Goal: Check status

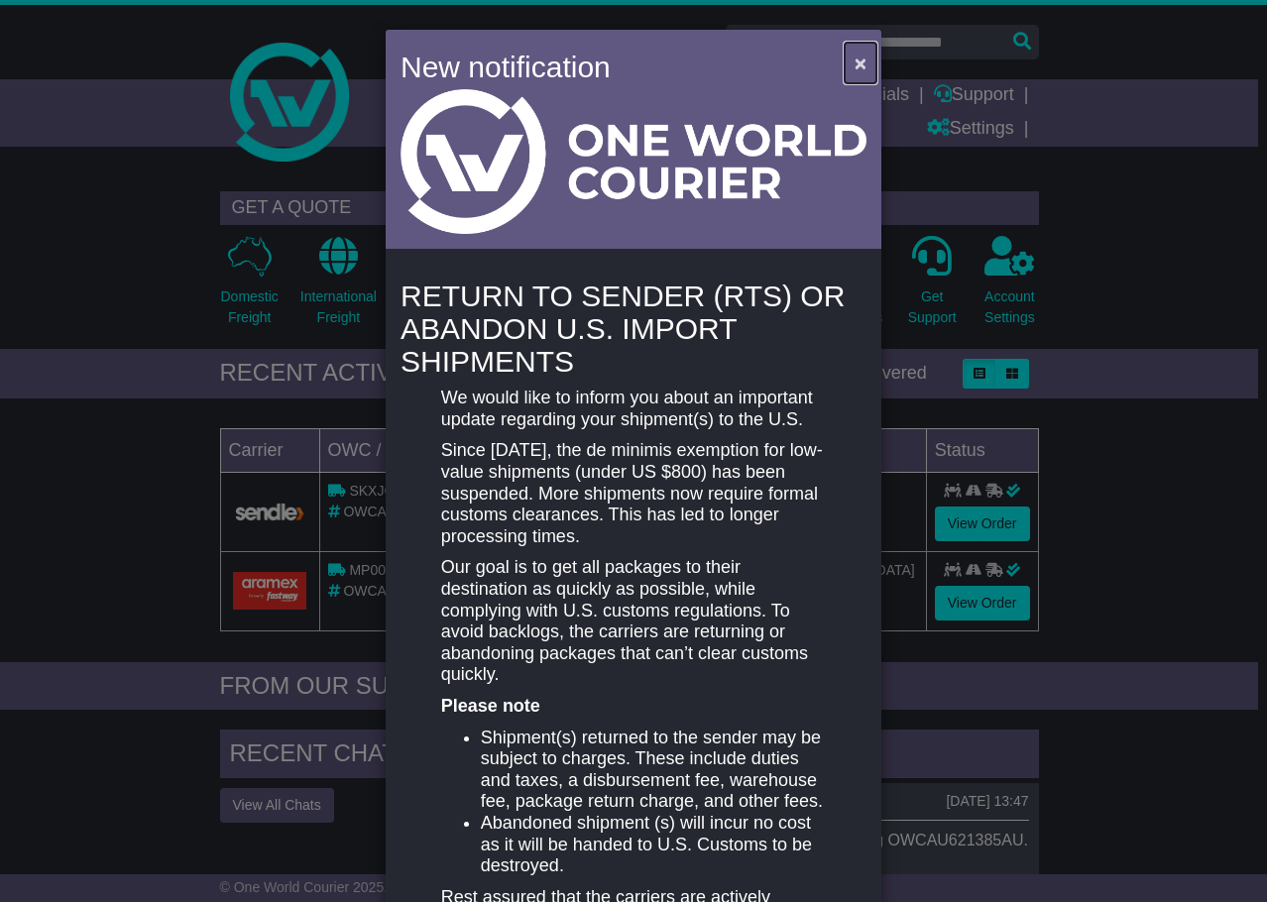
click at [846, 60] on button "×" at bounding box center [861, 63] width 32 height 41
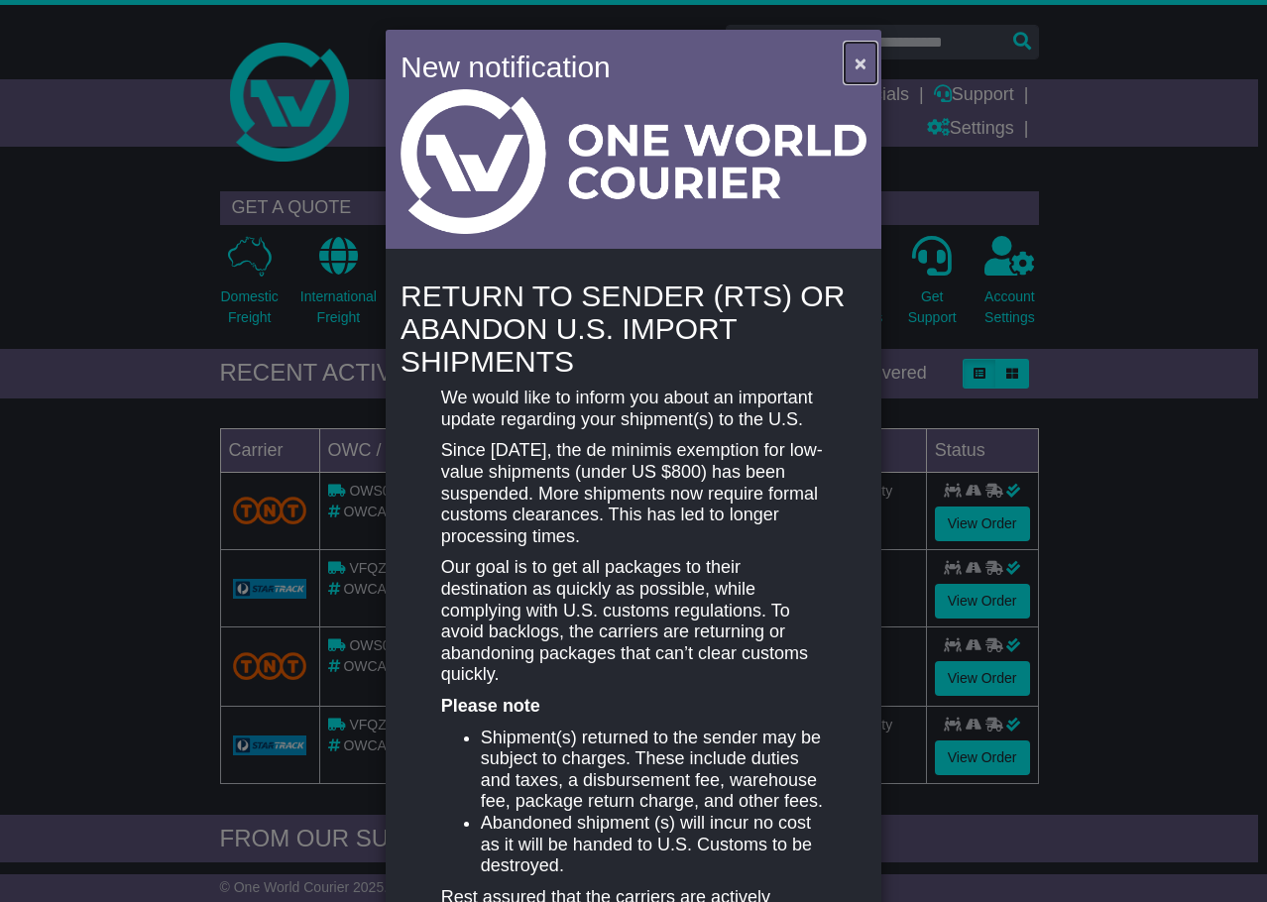
click at [859, 59] on span "×" at bounding box center [860, 63] width 12 height 23
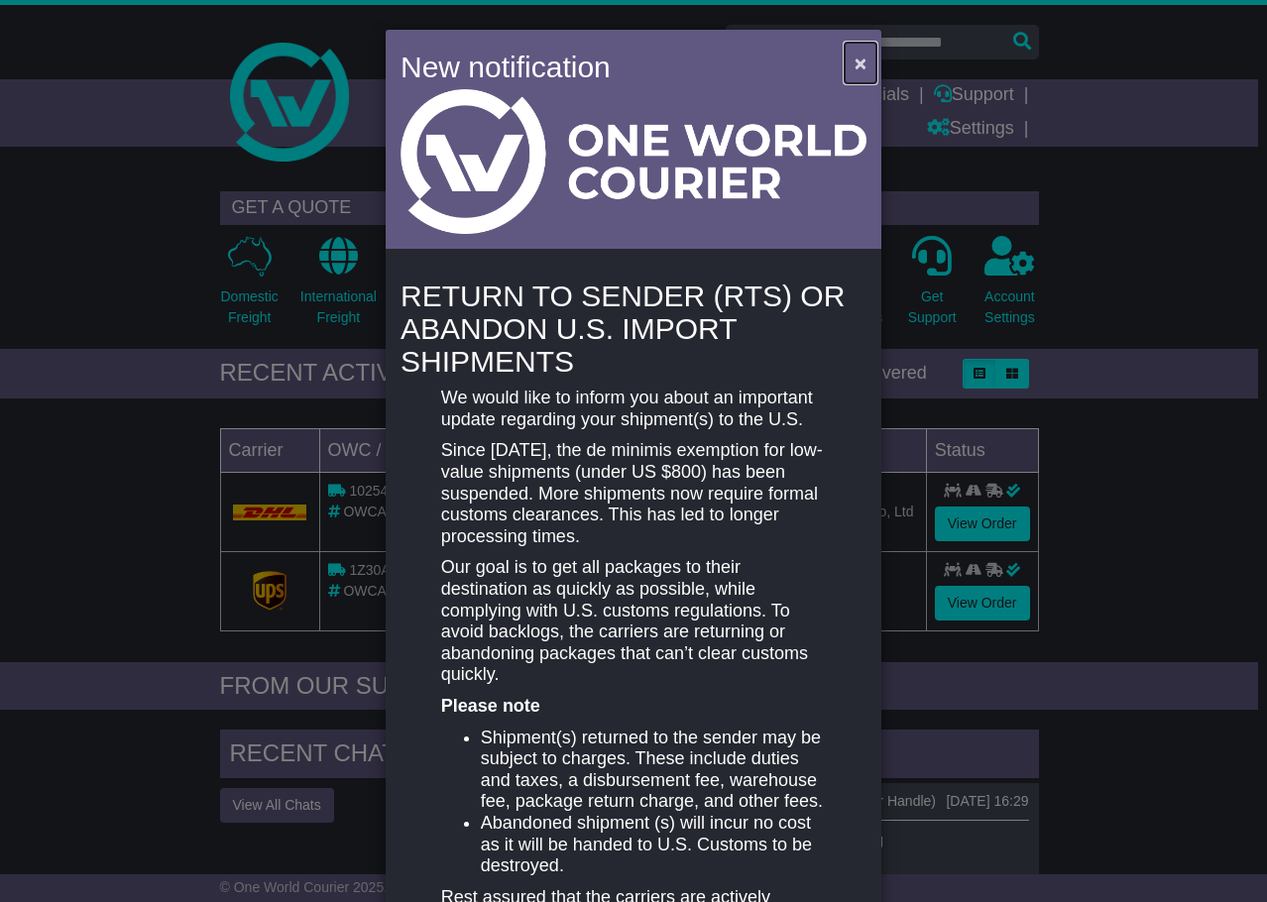
click at [854, 68] on span "×" at bounding box center [860, 63] width 12 height 23
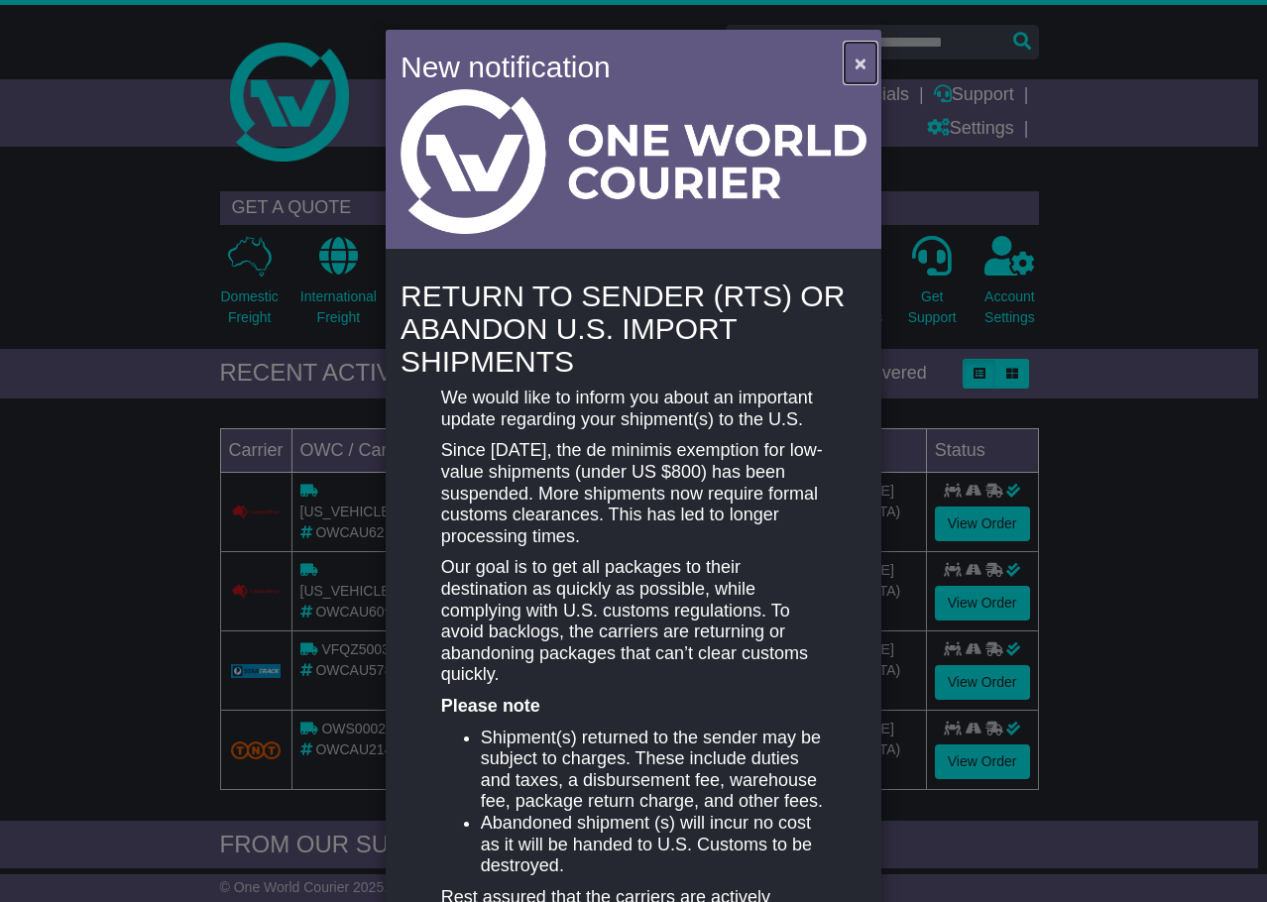
click at [856, 62] on span "×" at bounding box center [860, 63] width 12 height 23
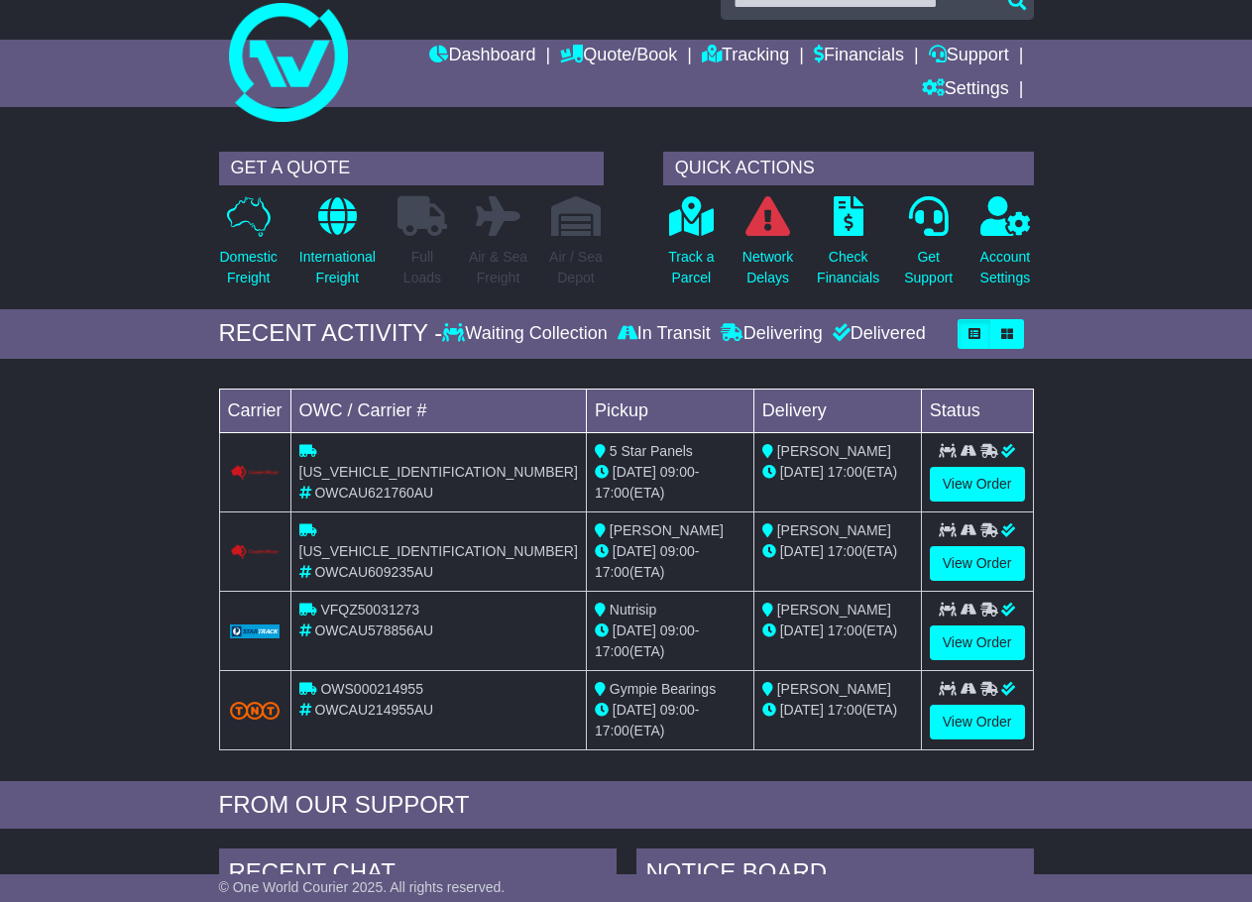
scroll to position [198, 0]
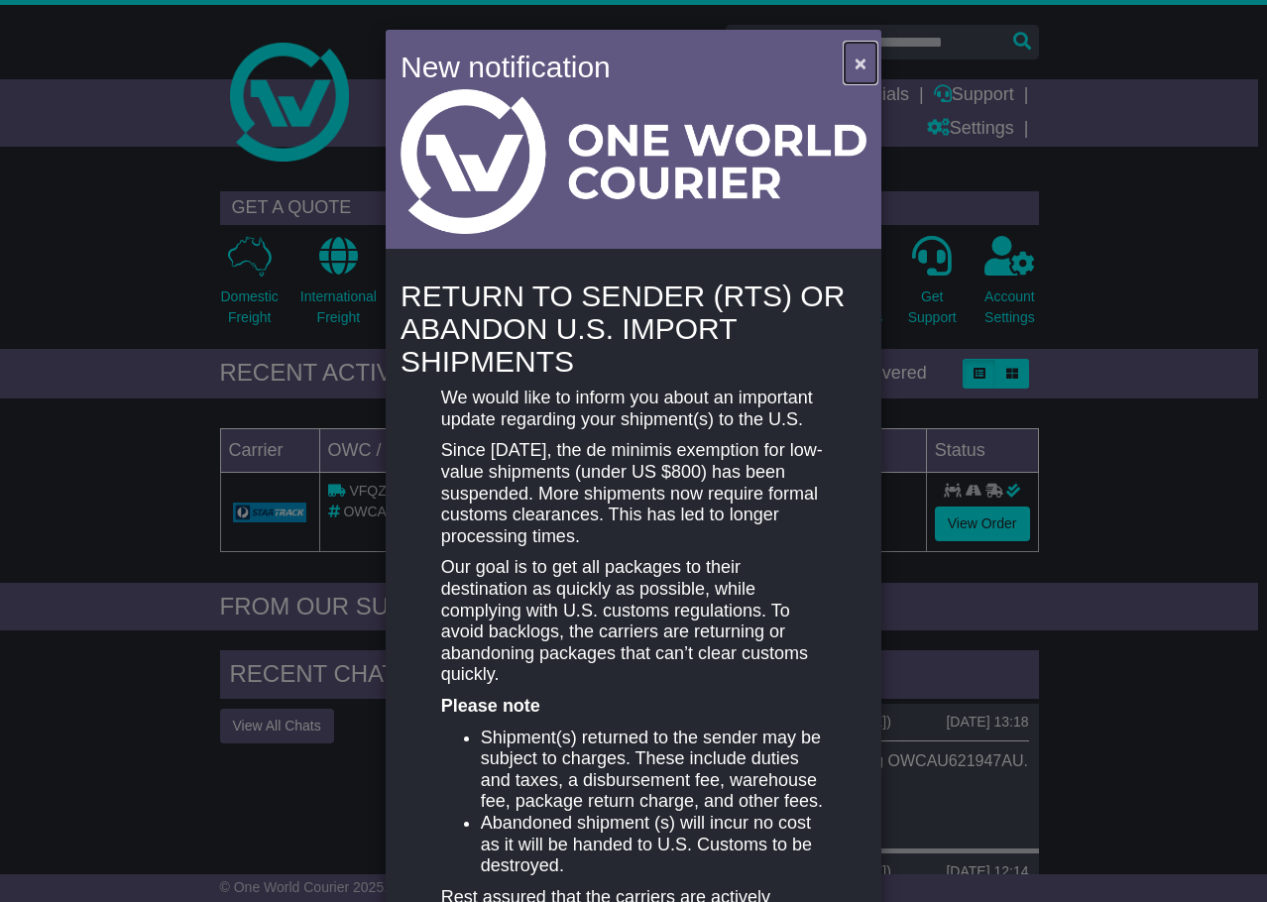
click at [854, 59] on span "×" at bounding box center [860, 63] width 12 height 23
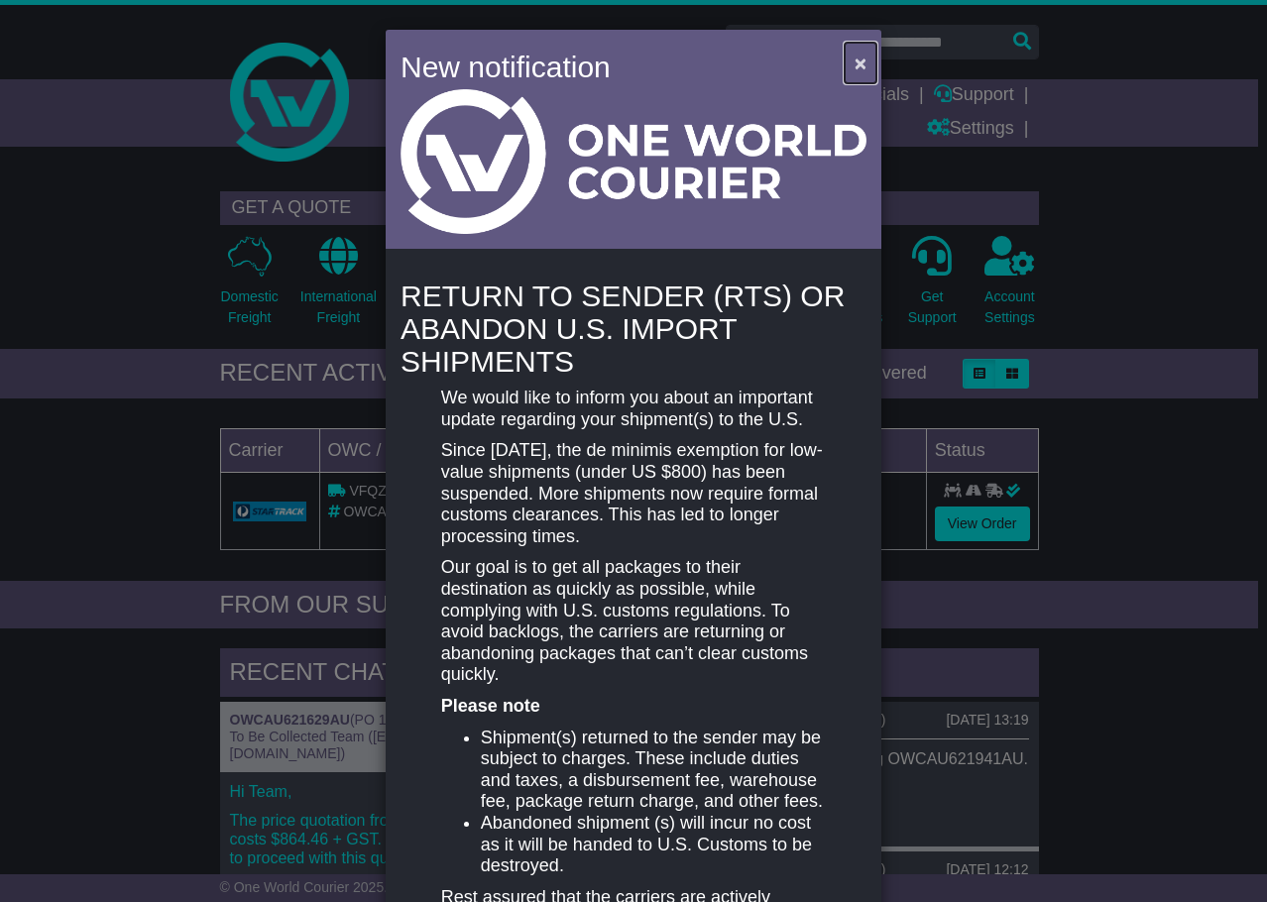
click at [854, 65] on span "×" at bounding box center [860, 63] width 12 height 23
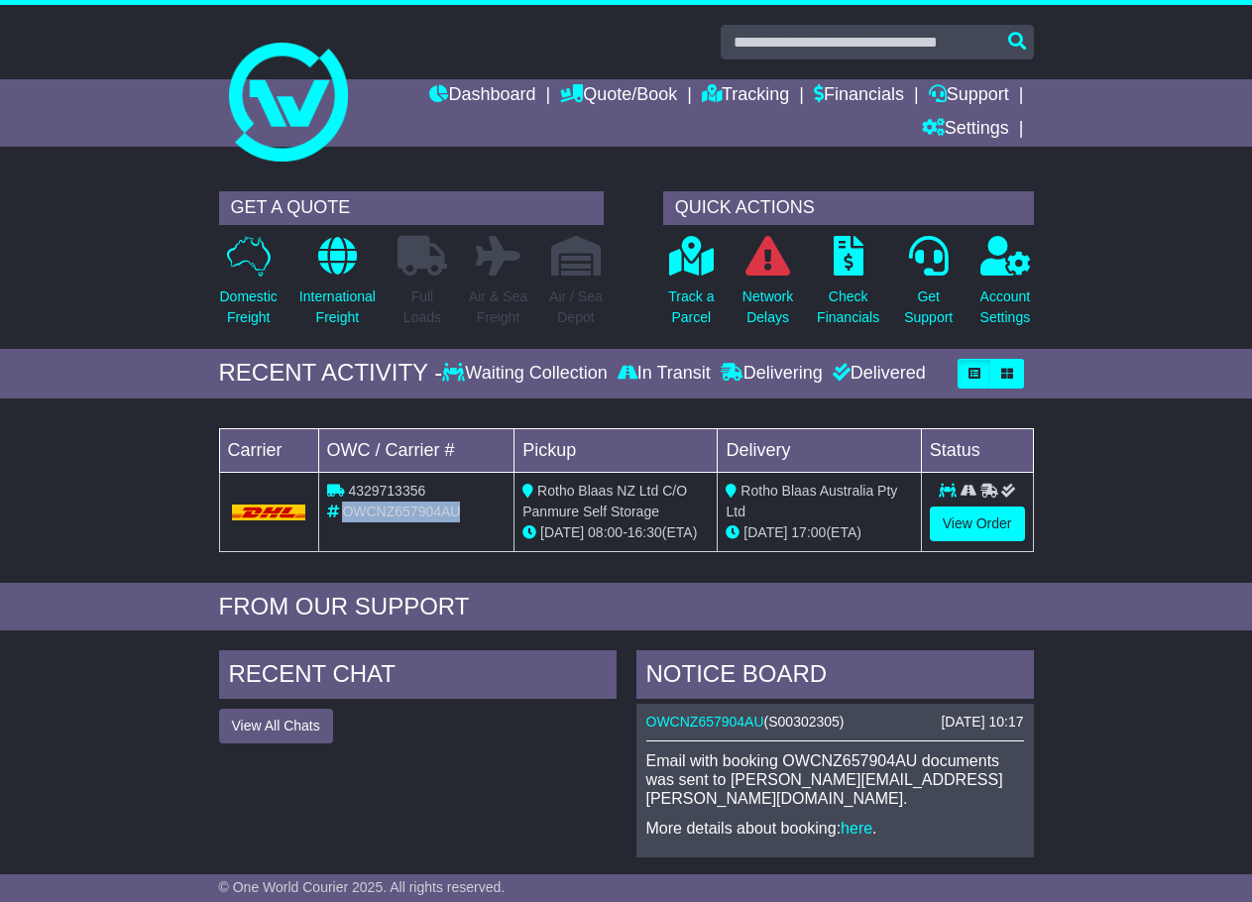
drag, startPoint x: 466, startPoint y: 507, endPoint x: 348, endPoint y: 518, distance: 118.6
click at [348, 518] on div "OWCNZ657904AU" at bounding box center [416, 512] width 179 height 21
copy span "OWCNZ657904AU"
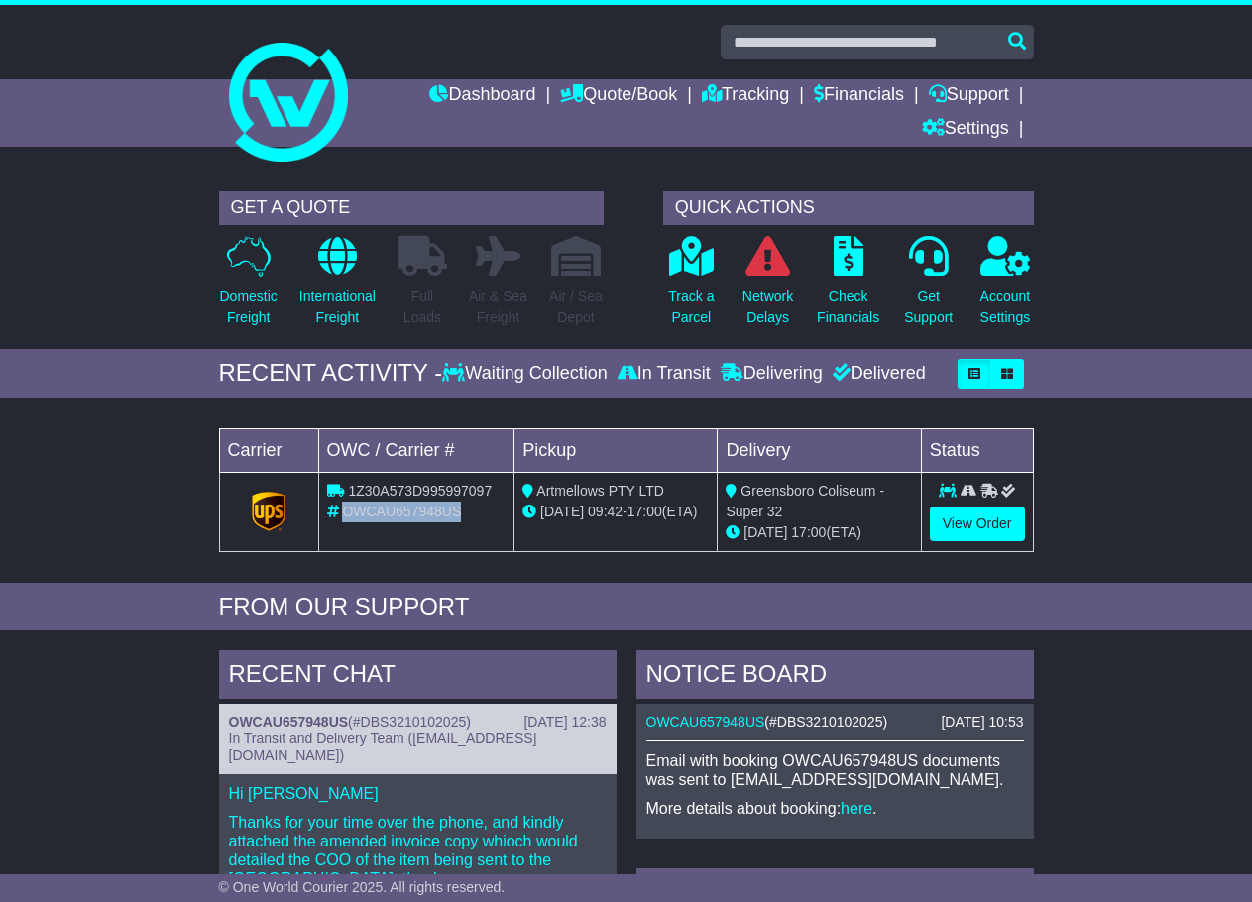
drag, startPoint x: 465, startPoint y: 508, endPoint x: 341, endPoint y: 512, distance: 124.0
click at [341, 512] on div "OWCAU657948US" at bounding box center [416, 512] width 179 height 21
copy span "OWCAU657948US"
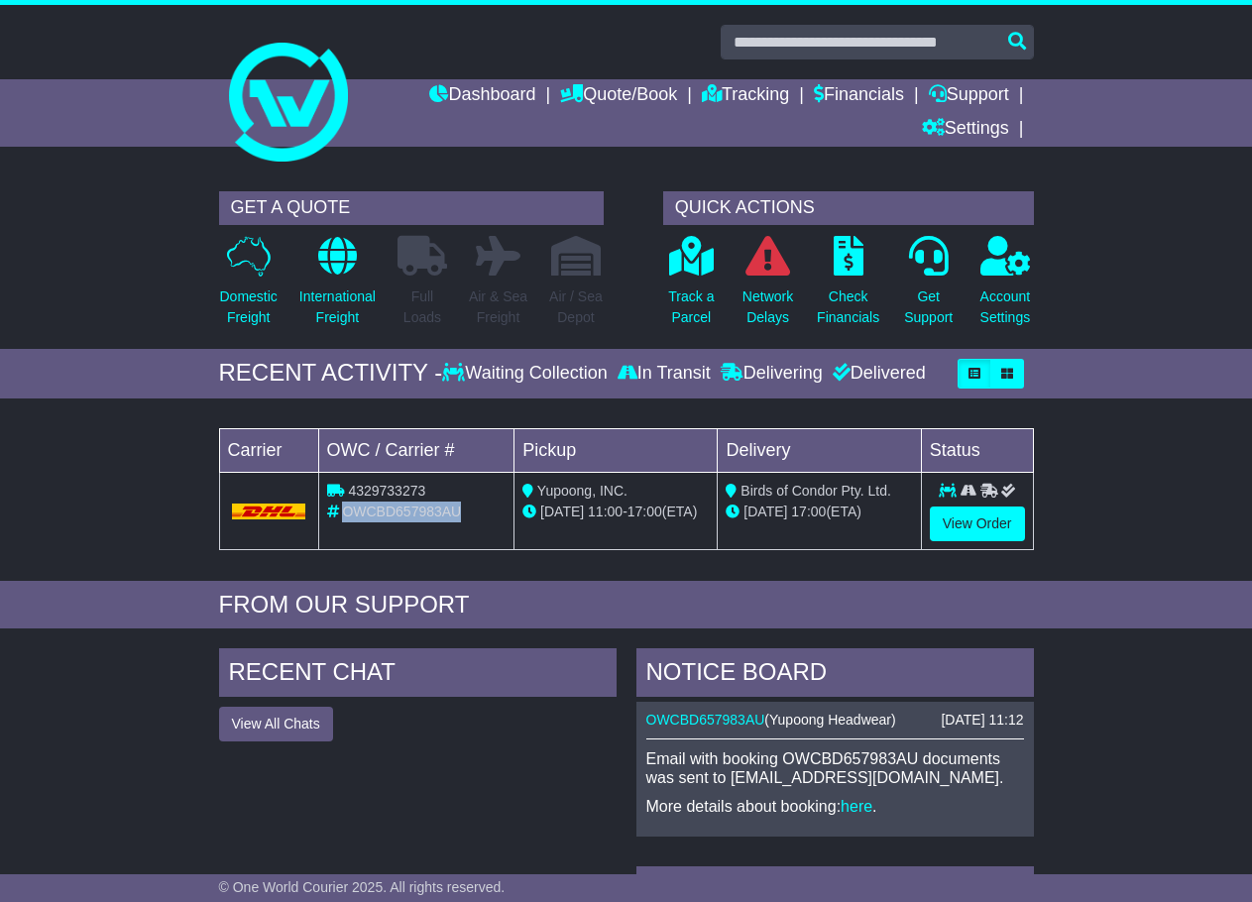
drag, startPoint x: 472, startPoint y: 507, endPoint x: 341, endPoint y: 511, distance: 130.9
click at [341, 511] on div "OWCBD657983AU" at bounding box center [416, 512] width 179 height 21
copy span "OWCBD657983AU"
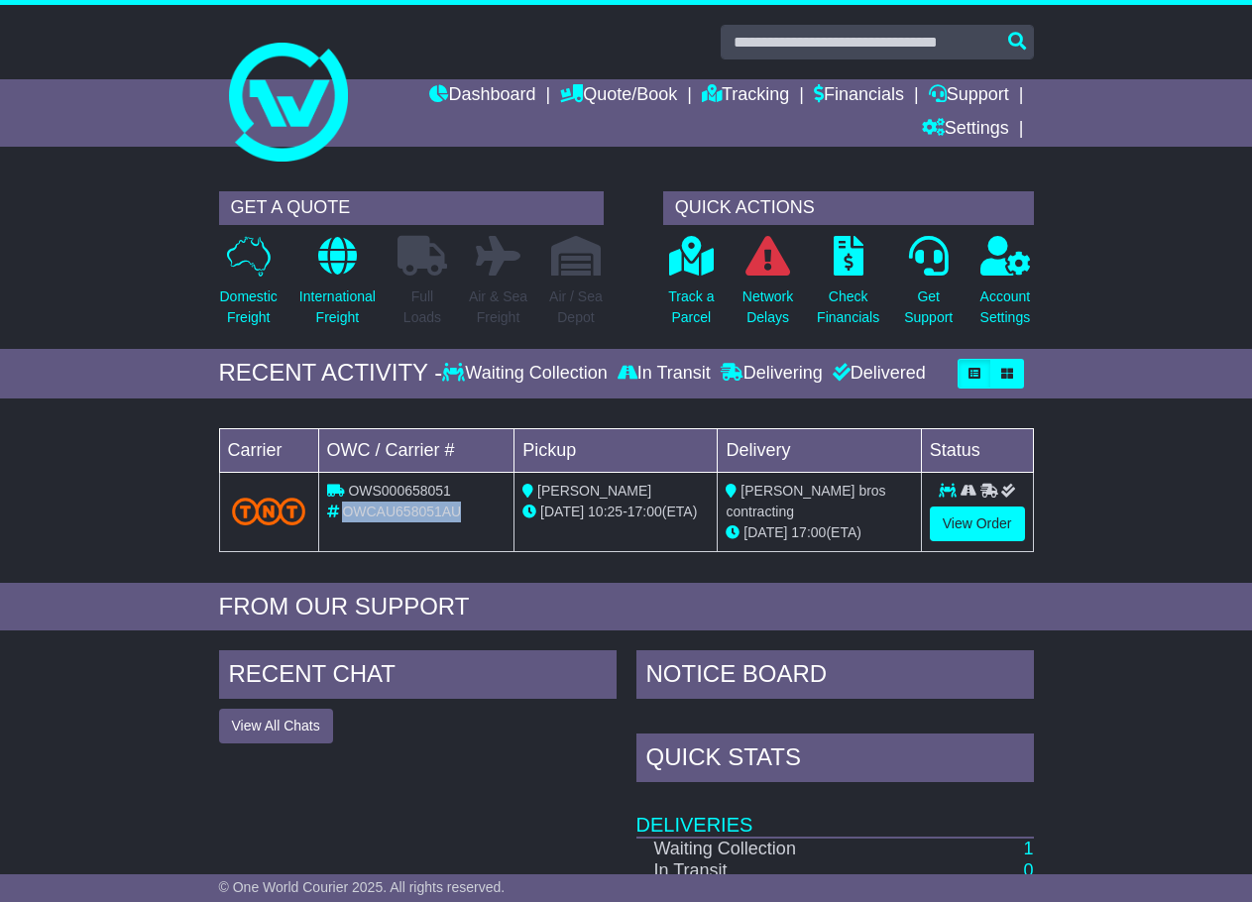
drag, startPoint x: 464, startPoint y: 512, endPoint x: 358, endPoint y: 512, distance: 106.1
click at [347, 512] on div "OWCAU658051AU" at bounding box center [416, 512] width 179 height 21
copy span "OWCAU658051AU"
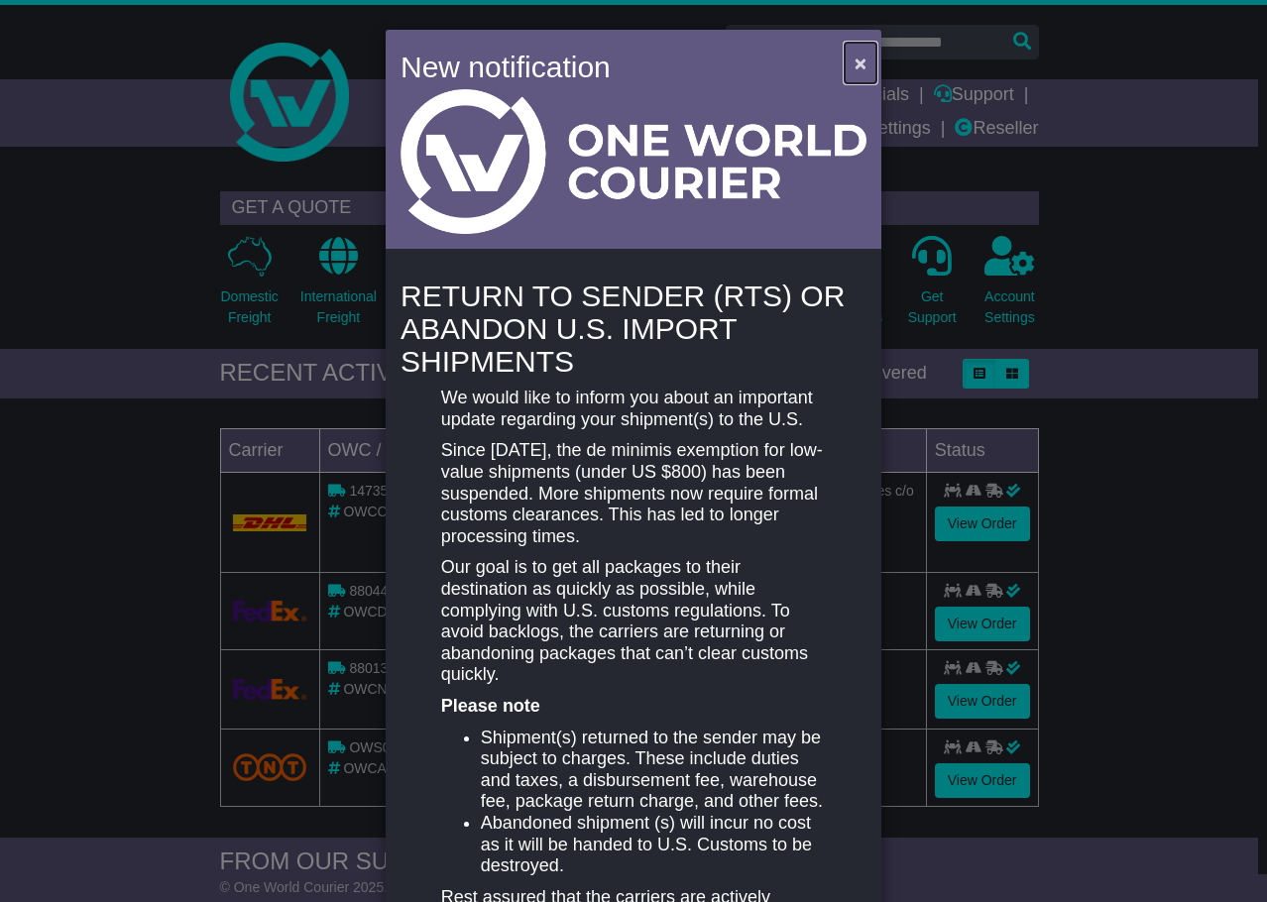
click at [850, 55] on button "×" at bounding box center [861, 63] width 32 height 41
